Goal: Task Accomplishment & Management: Manage account settings

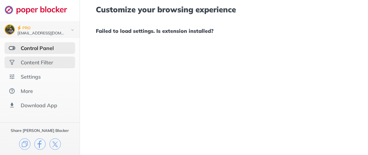
click at [48, 63] on div "Content Filter" at bounding box center [37, 62] width 32 height 6
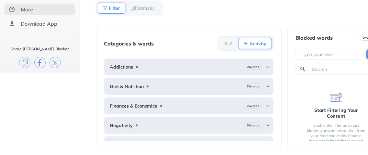
click at [23, 9] on div "More" at bounding box center [27, 9] width 12 height 6
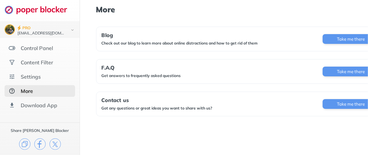
click at [35, 89] on div "More" at bounding box center [40, 91] width 71 height 12
click at [41, 62] on div "Content Filter" at bounding box center [37, 62] width 32 height 6
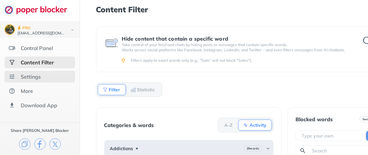
click at [35, 76] on div "Settings" at bounding box center [31, 76] width 20 height 6
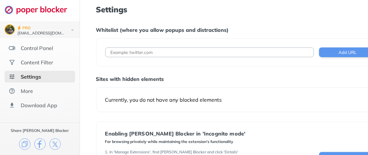
click at [122, 51] on input at bounding box center [209, 52] width 209 height 10
drag, startPoint x: 121, startPoint y: 53, endPoint x: 104, endPoint y: 51, distance: 17.3
click at [104, 51] on div "VLC Add URL" at bounding box center [240, 52] width 289 height 28
paste input "Importantly, there is no indication in the provided archives that [PERSON_NAME]…"
type input "I"
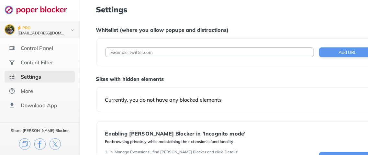
drag, startPoint x: 154, startPoint y: 50, endPoint x: 127, endPoint y: 54, distance: 27.9
click at [127, 54] on input at bounding box center [209, 52] width 209 height 10
drag, startPoint x: 155, startPoint y: 51, endPoint x: 111, endPoint y: 54, distance: 43.8
click at [111, 54] on input at bounding box center [209, 52] width 209 height 10
type input "[DOMAIN_NAME]"
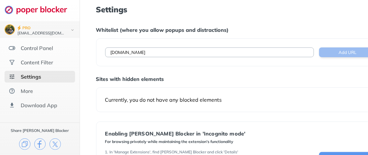
click at [348, 50] on button "Add URL" at bounding box center [347, 52] width 56 height 10
